Goal: Share content: Share content

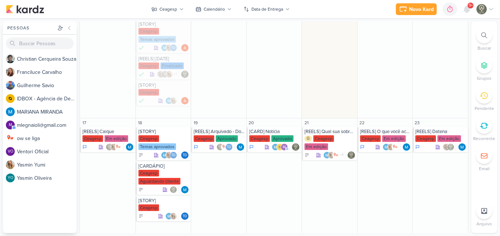
scroll to position [253, 0]
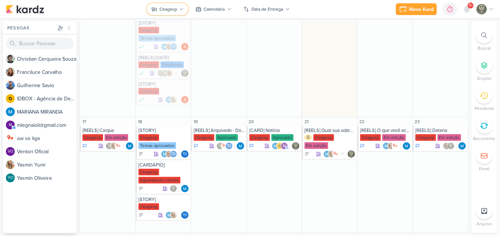
click at [163, 10] on div "Ceagesp" at bounding box center [168, 9] width 18 height 7
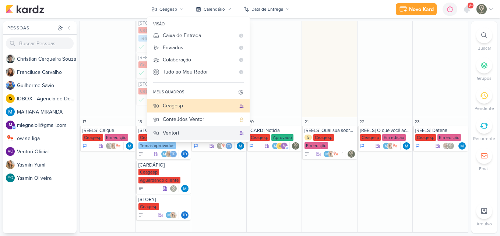
click at [179, 131] on div "Ventori" at bounding box center [199, 133] width 73 height 8
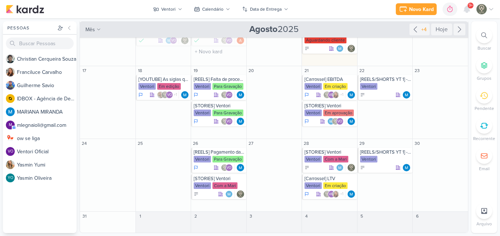
scroll to position [97, 0]
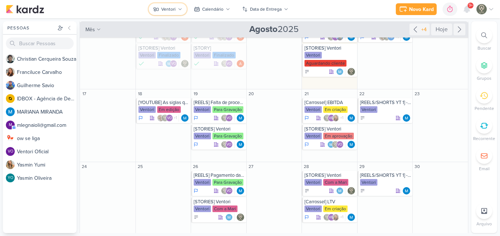
click at [169, 12] on div "Ventori" at bounding box center [168, 9] width 14 height 7
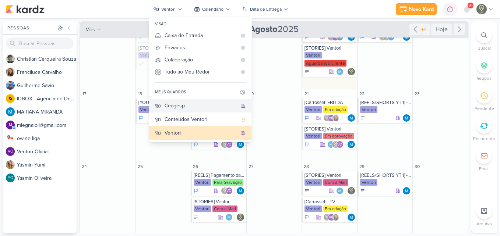
click at [195, 105] on div "Ceagesp" at bounding box center [201, 106] width 73 height 8
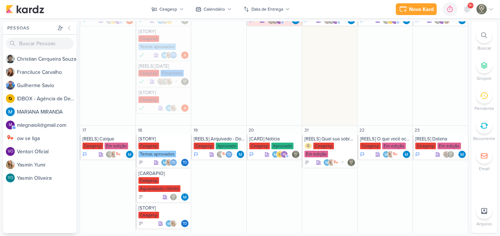
scroll to position [247, 0]
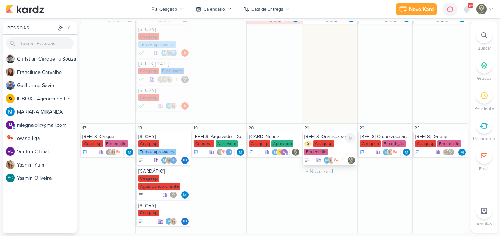
click at [333, 137] on div "[REELS] Qual sua sobremesa favorita?" at bounding box center [329, 137] width 51 height 6
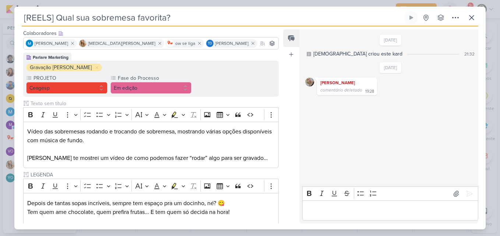
scroll to position [112, 0]
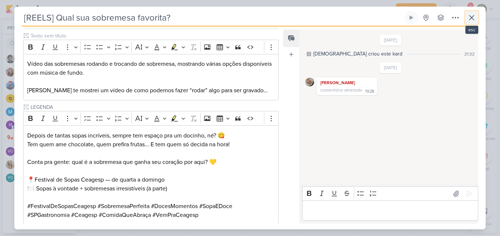
click at [472, 15] on icon at bounding box center [471, 17] width 9 height 9
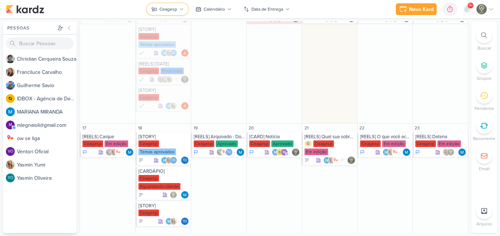
click at [167, 6] on button "Ceagesp" at bounding box center [167, 9] width 41 height 12
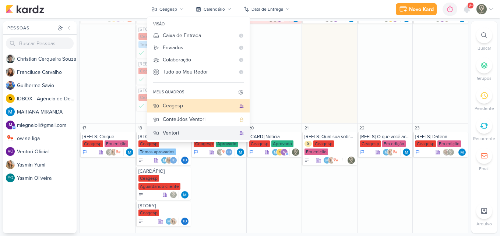
click at [178, 134] on div "Ventori" at bounding box center [199, 133] width 73 height 8
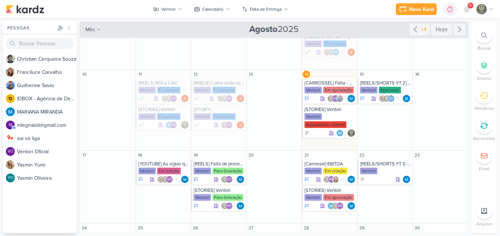
scroll to position [29, 0]
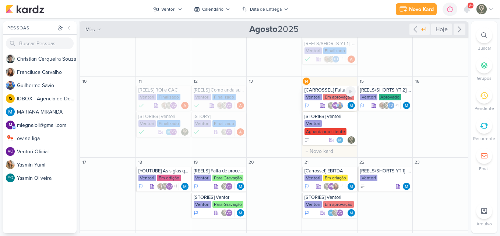
click at [317, 102] on div "[CARROSSEL] Falta - Qualidade de Vida [GEOGRAPHIC_DATA] Em aprovação VO" at bounding box center [329, 98] width 55 height 25
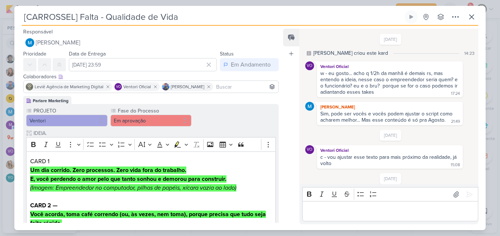
scroll to position [254, 0]
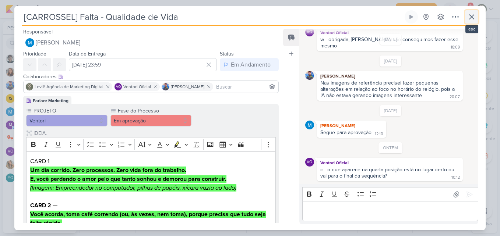
click at [466, 18] on button at bounding box center [471, 16] width 13 height 13
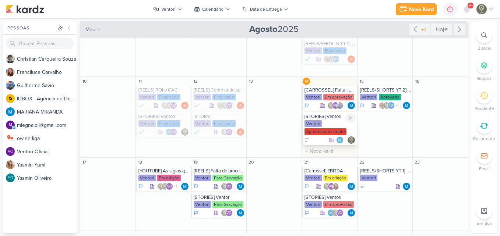
click at [313, 127] on div "Ventori Aguardando cliente" at bounding box center [329, 127] width 51 height 15
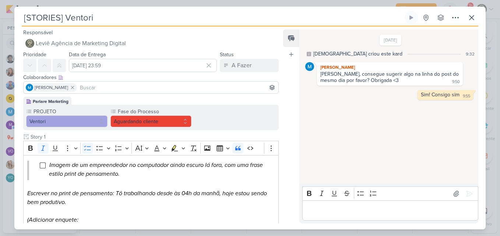
click at [265, 128] on div "PROJETO [GEOGRAPHIC_DATA] Fase do Processo" at bounding box center [150, 117] width 255 height 25
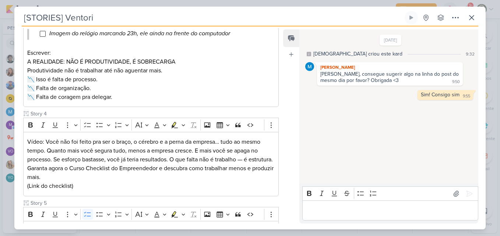
scroll to position [339, 0]
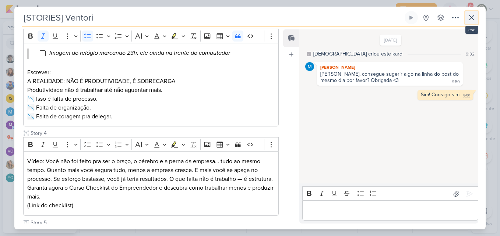
click at [473, 17] on icon at bounding box center [471, 17] width 9 height 9
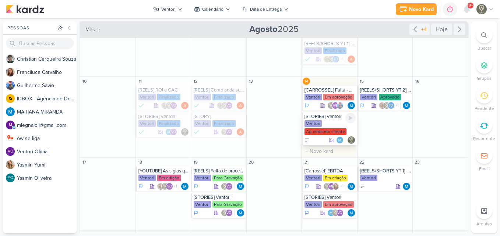
click at [314, 122] on div "Ventori" at bounding box center [312, 123] width 17 height 7
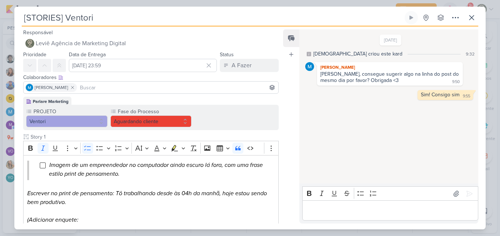
click at [191, 89] on input at bounding box center [177, 87] width 198 height 9
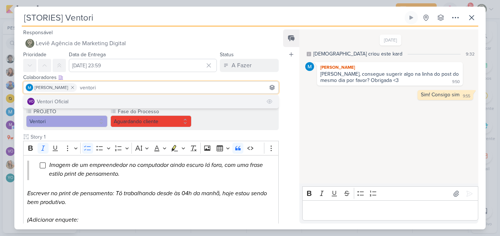
type input "ventori"
click at [143, 104] on button "VO Ventori Oficial" at bounding box center [151, 101] width 255 height 13
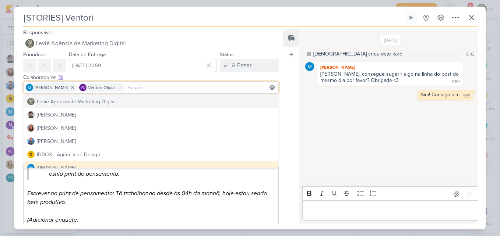
click at [289, 100] on div "Feed Atrelar email Solte o email para atrelar ao kard" at bounding box center [291, 126] width 16 height 194
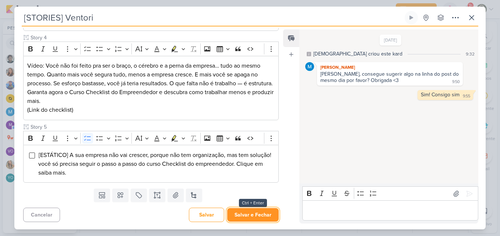
click at [249, 215] on button "Salvar e Fechar" at bounding box center [253, 215] width 52 height 14
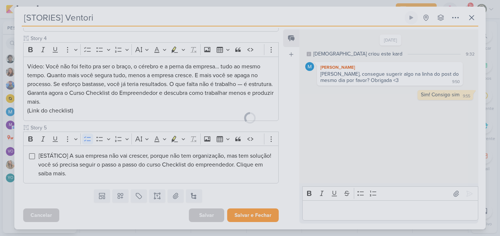
scroll to position [442, 0]
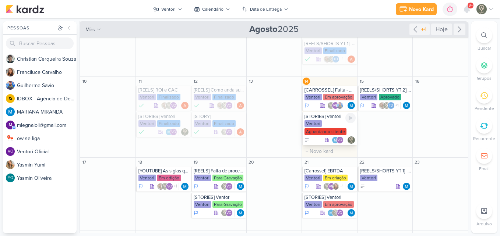
click at [320, 123] on div "Ventori Aguardando cliente" at bounding box center [329, 127] width 51 height 15
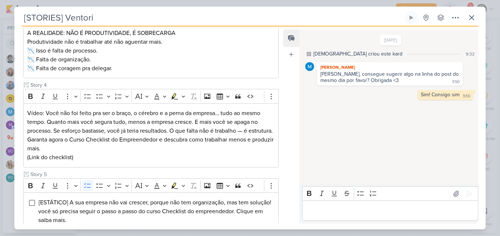
scroll to position [390, 0]
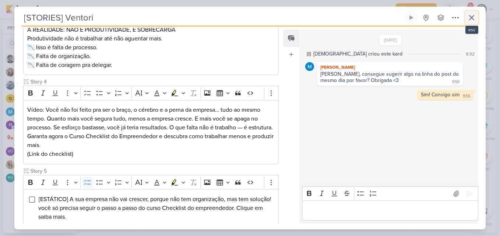
click at [472, 15] on icon at bounding box center [471, 17] width 9 height 9
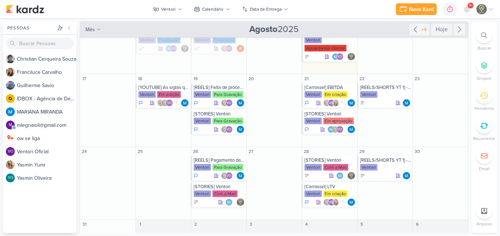
scroll to position [120, 0]
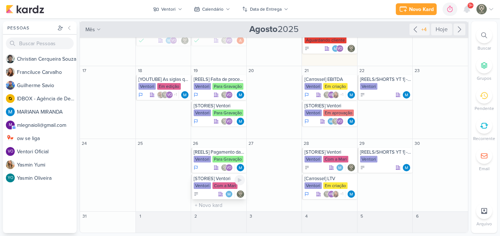
click at [215, 187] on div "Com a Mari" at bounding box center [224, 186] width 25 height 7
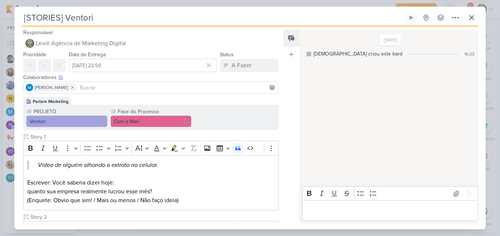
click at [140, 89] on input at bounding box center [177, 87] width 198 height 9
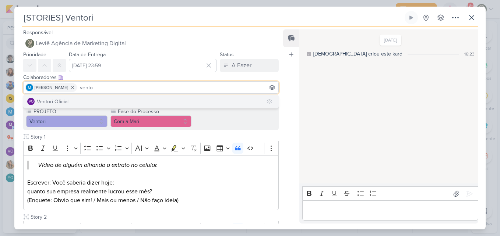
type input "vento"
click at [143, 100] on button "VO Ventori Oficial" at bounding box center [151, 101] width 255 height 13
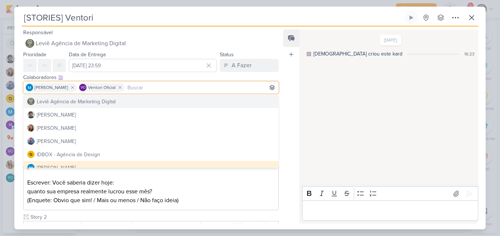
click at [293, 90] on div "Feed Atrelar email Solte o email para atrelar ao kard" at bounding box center [291, 126] width 16 height 194
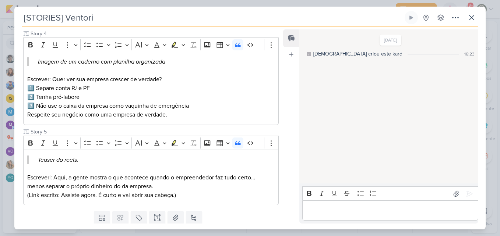
scroll to position [376, 0]
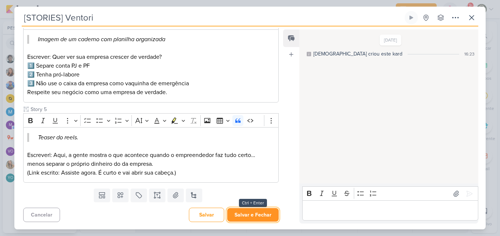
click at [264, 218] on button "Salvar e Fechar" at bounding box center [253, 215] width 52 height 14
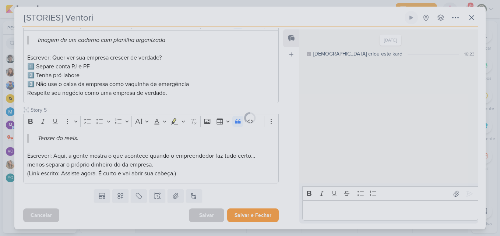
scroll to position [375, 0]
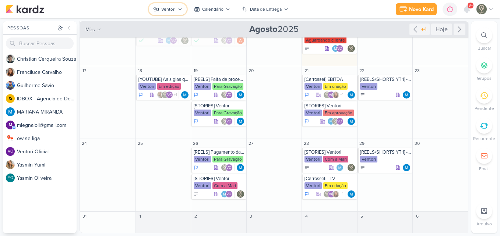
click at [175, 4] on button "Ventori" at bounding box center [168, 9] width 38 height 12
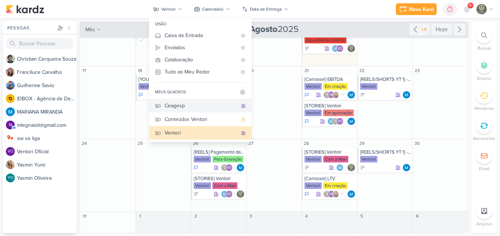
click at [160, 109] on button "Ceagesp" at bounding box center [200, 106] width 102 height 14
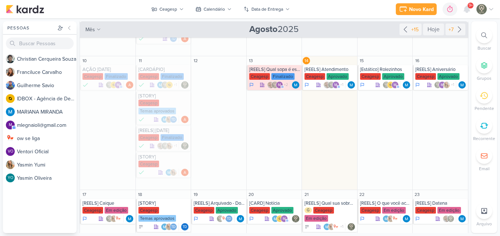
scroll to position [244, 0]
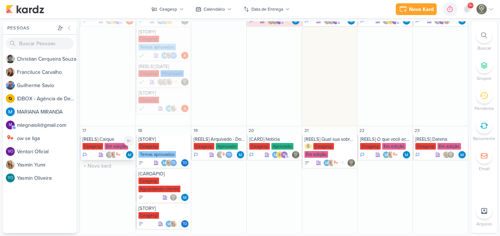
click at [106, 139] on div "[REELS] Caique" at bounding box center [108, 140] width 52 height 6
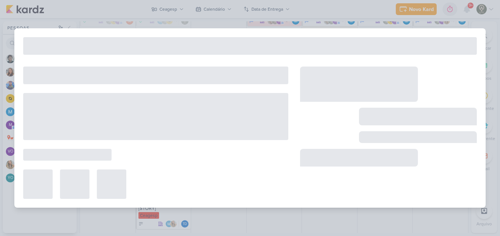
type input "[REELS] Caique"
type input "[DATE] 23:59"
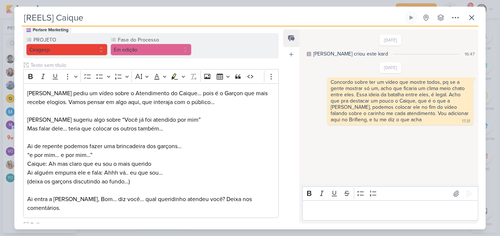
scroll to position [419, 0]
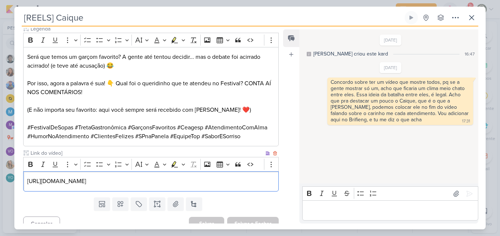
click at [247, 177] on p "[URL][DOMAIN_NAME]" at bounding box center [150, 181] width 247 height 9
drag, startPoint x: 240, startPoint y: 176, endPoint x: 179, endPoint y: 160, distance: 62.4
click at [240, 177] on p "[URL][DOMAIN_NAME]" at bounding box center [150, 181] width 247 height 9
drag, startPoint x: 26, startPoint y: 172, endPoint x: 268, endPoint y: 181, distance: 241.6
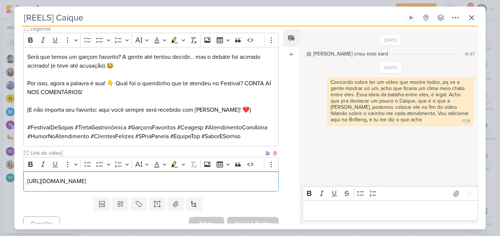
click at [268, 181] on div "[URL][DOMAIN_NAME]" at bounding box center [150, 182] width 255 height 20
copy p "[URL][DOMAIN_NAME]"
